Goal: Complete application form

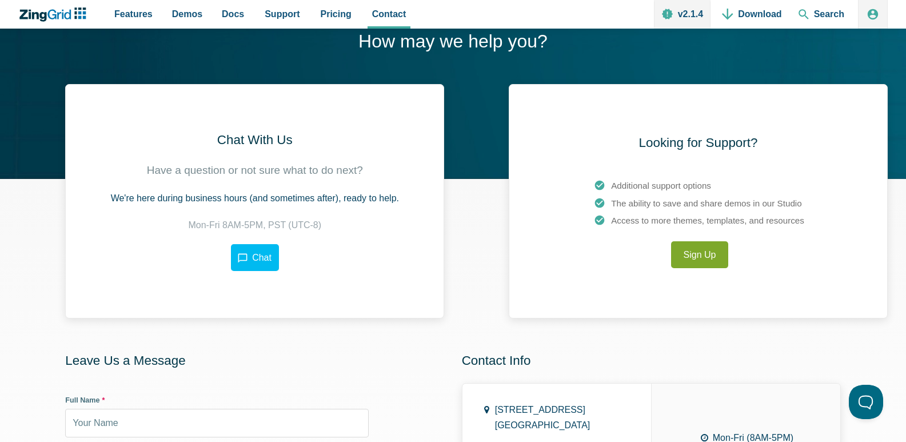
scroll to position [229, 0]
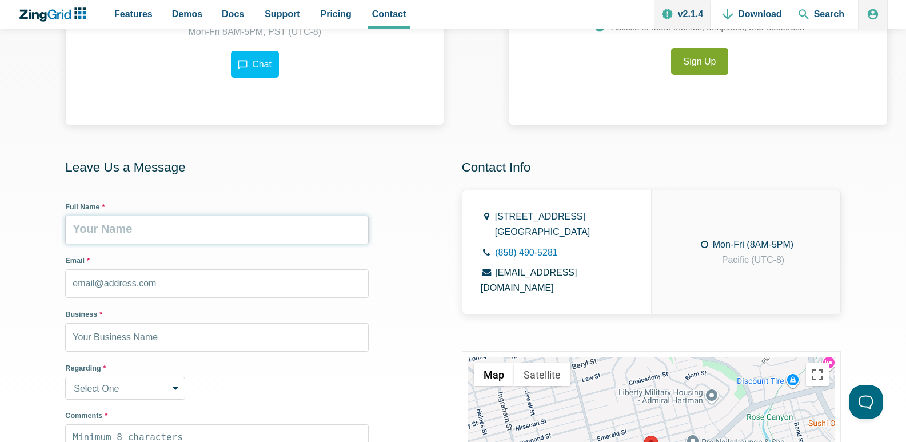
click at [172, 237] on input "Full Name *" at bounding box center [216, 229] width 303 height 29
type input "[PERSON_NAME]"
type input "[EMAIL_ADDRESS][DOMAIN_NAME]"
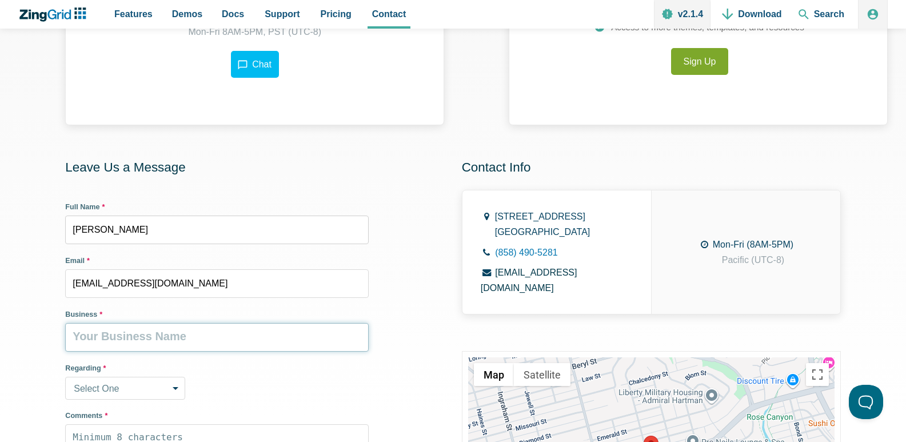
type input "Professional Company Profiles"
type input "8149805065"
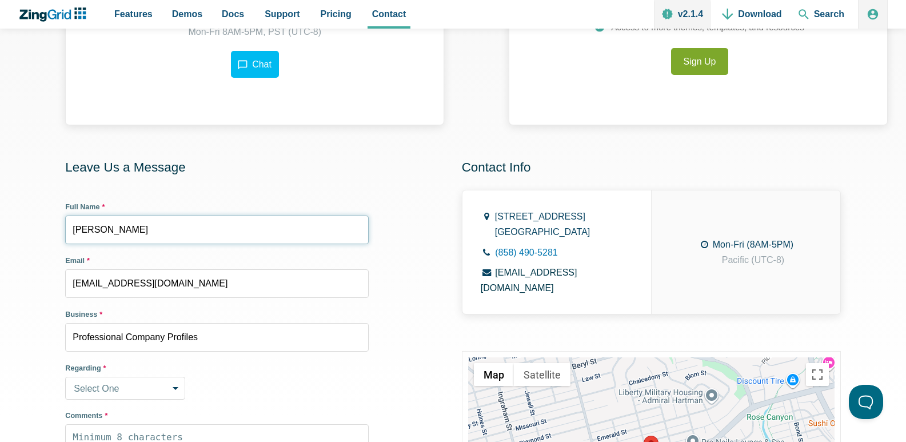
scroll to position [457, 0]
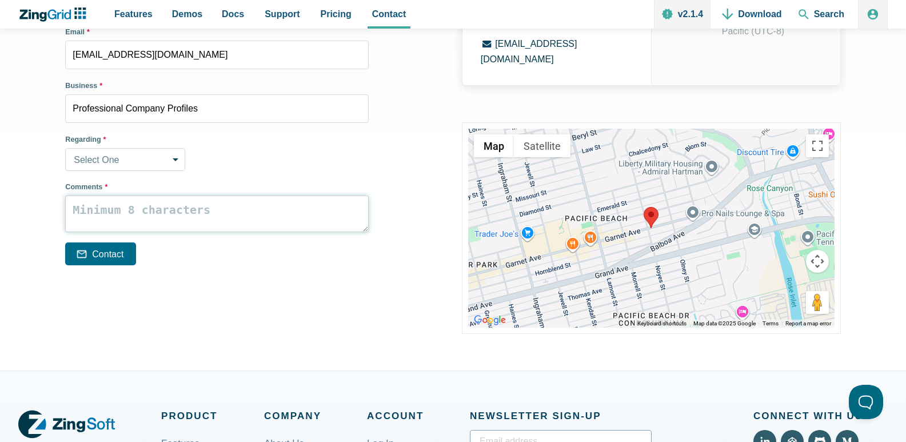
click at [154, 221] on textarea "Comments *" at bounding box center [216, 213] width 303 height 37
paste textarea "Wikipedia is considered to be the World’s most significant tool for reference m…"
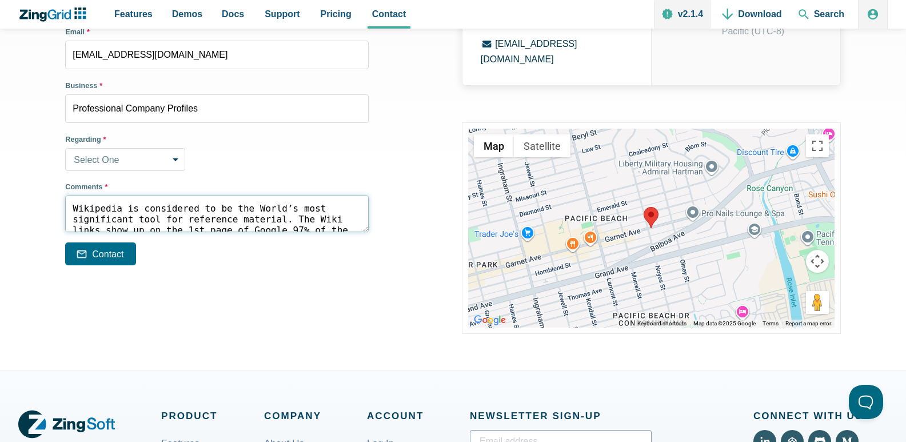
scroll to position [167, 0]
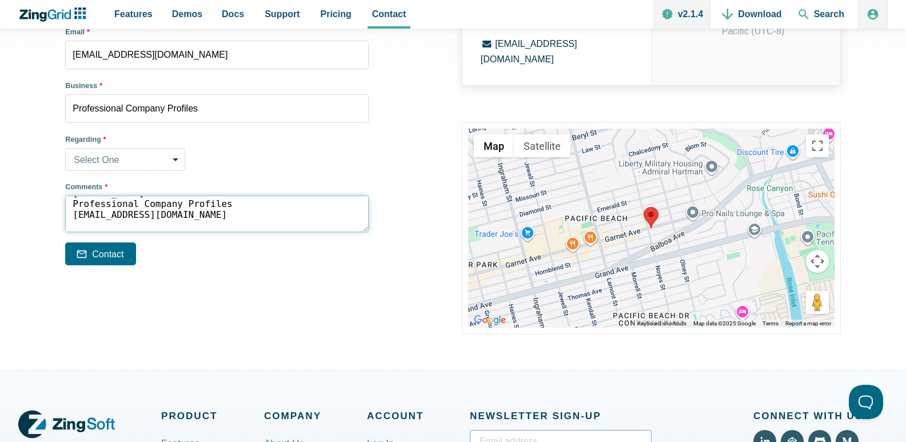
type textarea "Wikipedia is considered to be the World’s most significant tool for reference m…"
click at [134, 162] on select "Select One Sales Inquiry Installation Licensing Support Other" at bounding box center [125, 159] width 120 height 23
select select "other"
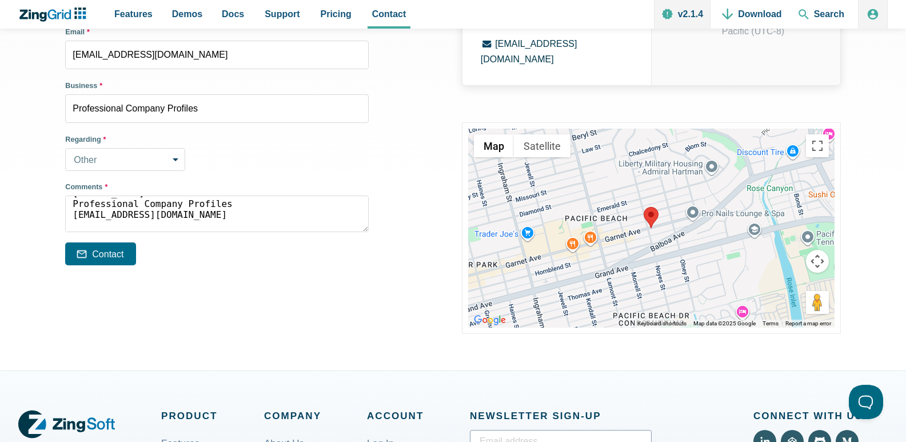
click at [65, 148] on select "Select One Sales Inquiry Installation Licensing Support Other" at bounding box center [125, 159] width 120 height 23
click at [117, 243] on button "Contact" at bounding box center [100, 253] width 71 height 23
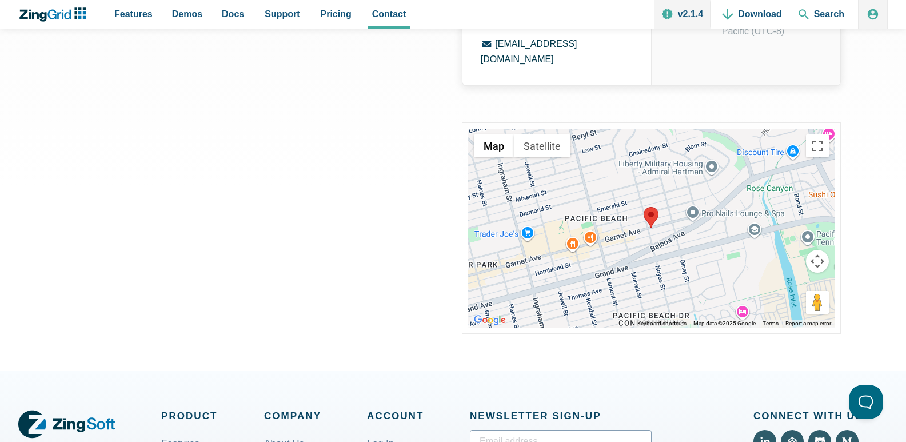
scroll to position [387, 0]
